Goal: Task Accomplishment & Management: Manage account settings

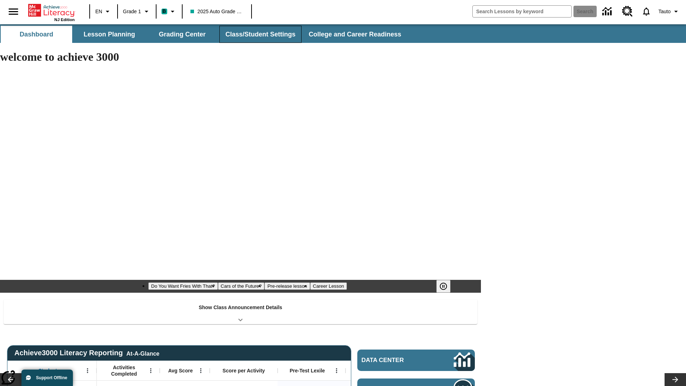
click at [259, 34] on button "Class/Student Settings" at bounding box center [260, 34] width 82 height 17
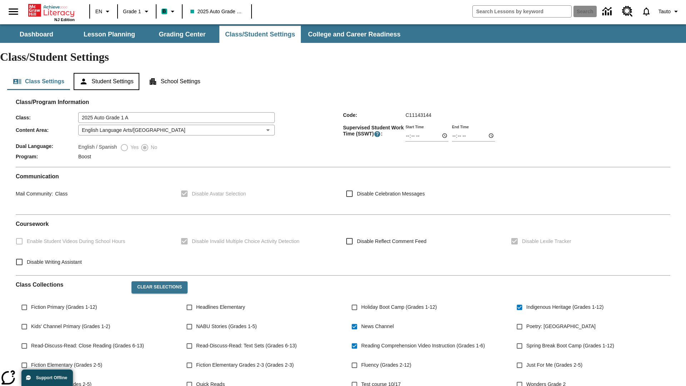
click at [108, 73] on button "Student Settings" at bounding box center [106, 81] width 65 height 17
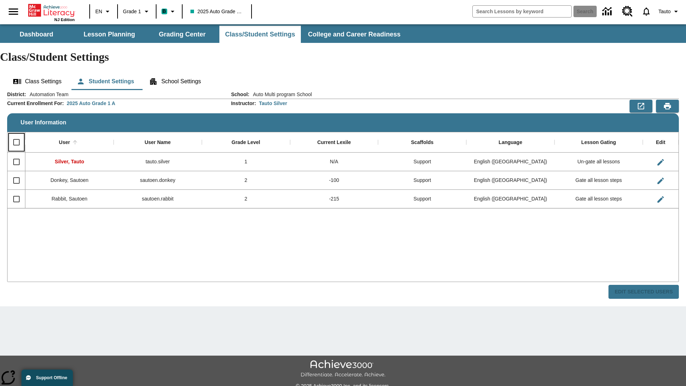
click at [16, 135] on input "Select all rows" at bounding box center [16, 142] width 15 height 15
checkbox input "true"
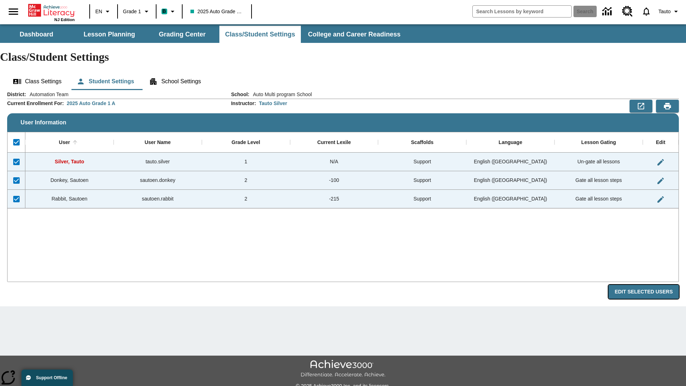
click at [646, 285] on button "Edit Selected Users" at bounding box center [644, 292] width 70 height 14
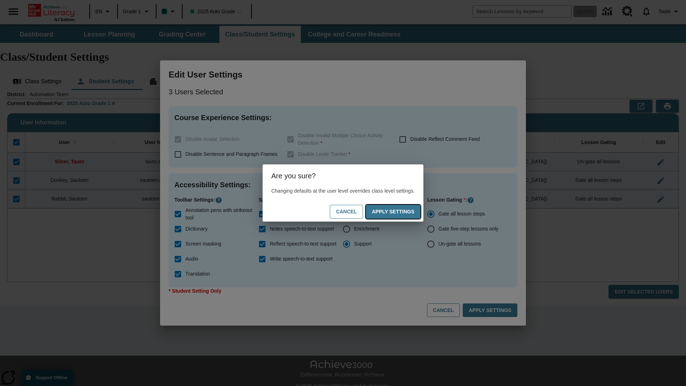
click at [400, 212] on button "Apply Settings" at bounding box center [393, 212] width 55 height 14
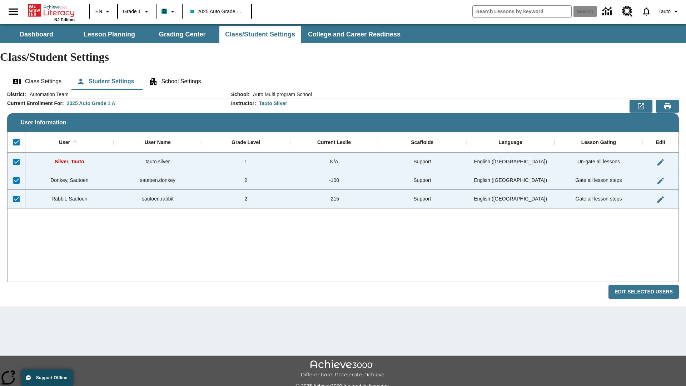
checkbox input "false"
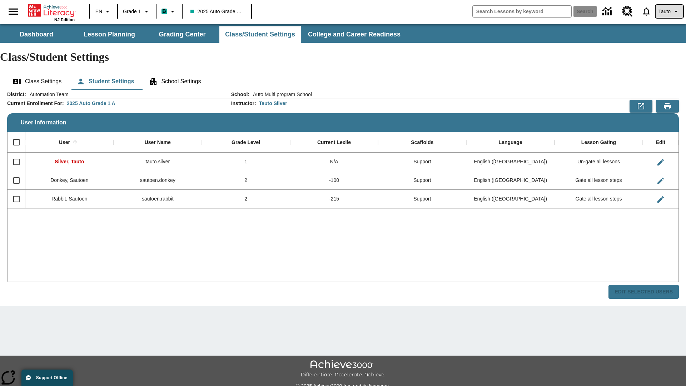
click at [669, 11] on span "Tauto" at bounding box center [665, 12] width 12 height 8
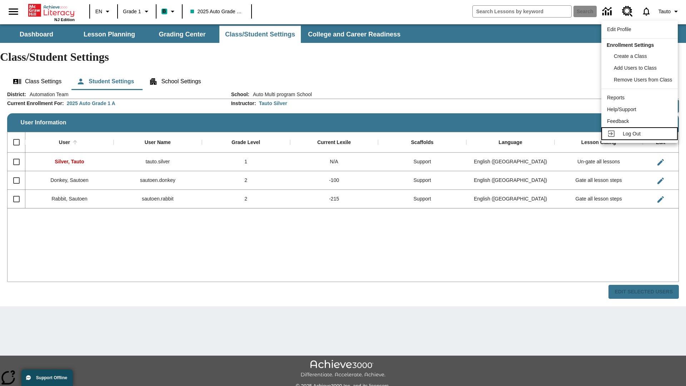
click at [641, 134] on span "Log Out" at bounding box center [632, 134] width 18 height 6
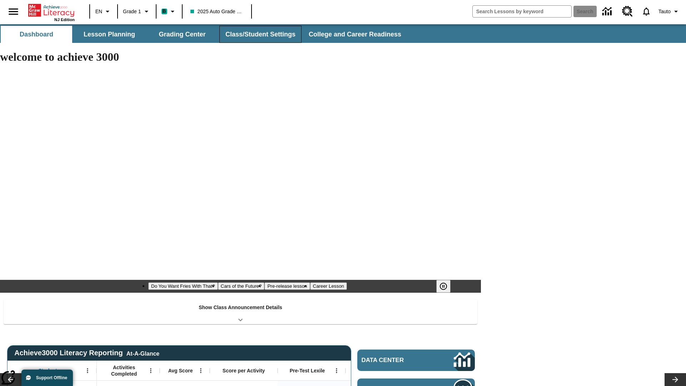
click at [259, 34] on button "Class/Student Settings" at bounding box center [260, 34] width 82 height 17
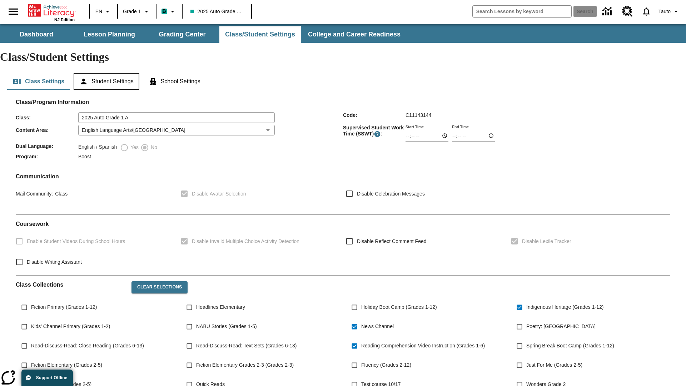
click at [108, 73] on button "Student Settings" at bounding box center [106, 81] width 65 height 17
